Goal: Task Accomplishment & Management: Manage account settings

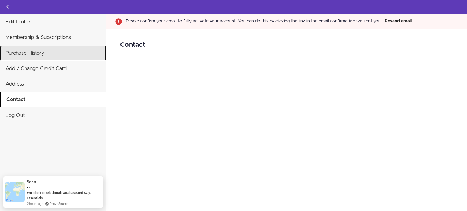
click at [42, 50] on link "Purchase History" at bounding box center [53, 53] width 106 height 15
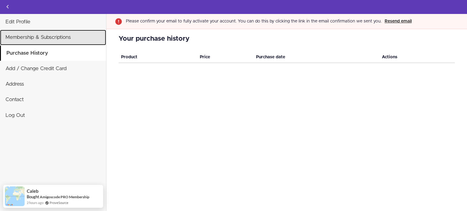
click at [56, 41] on link "Membership & Subscriptions" at bounding box center [53, 37] width 106 height 15
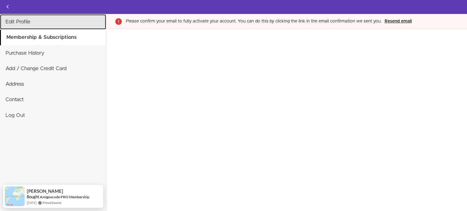
click at [40, 23] on link "Edit Profile" at bounding box center [53, 21] width 106 height 15
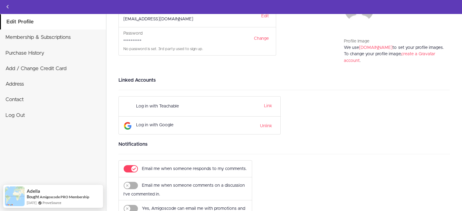
scroll to position [102, 0]
